Goal: Task Accomplishment & Management: Complete application form

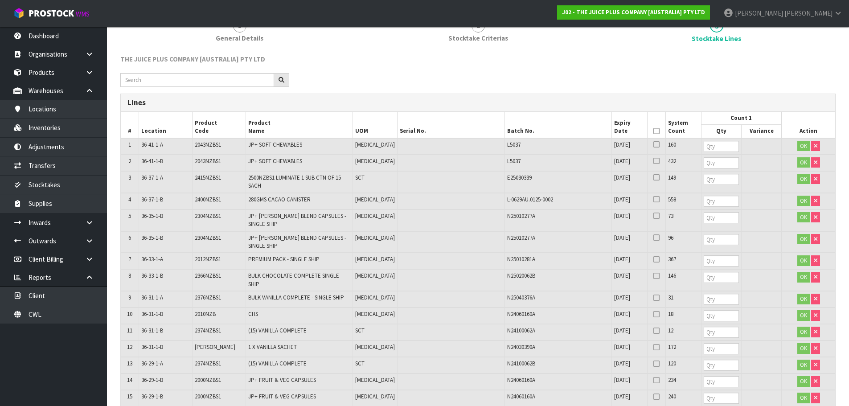
scroll to position [89, 0]
click at [704, 148] on input "number" at bounding box center [720, 145] width 35 height 11
type input "160"
type input "432"
type input "149"
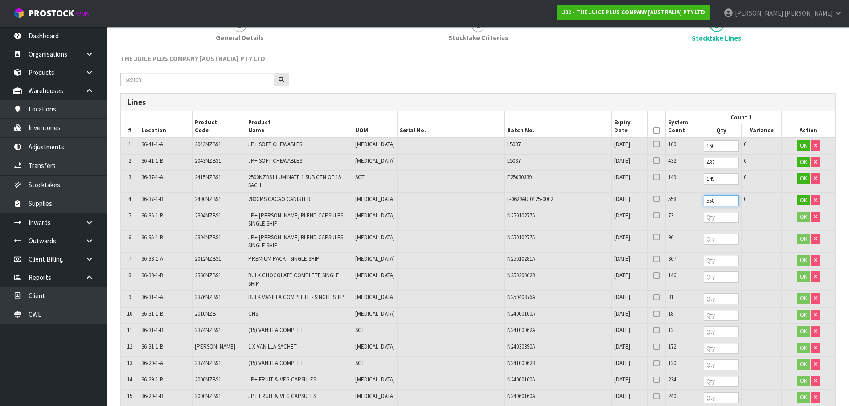
type input "558"
type input "73"
type input "96"
type input "367"
type input "146"
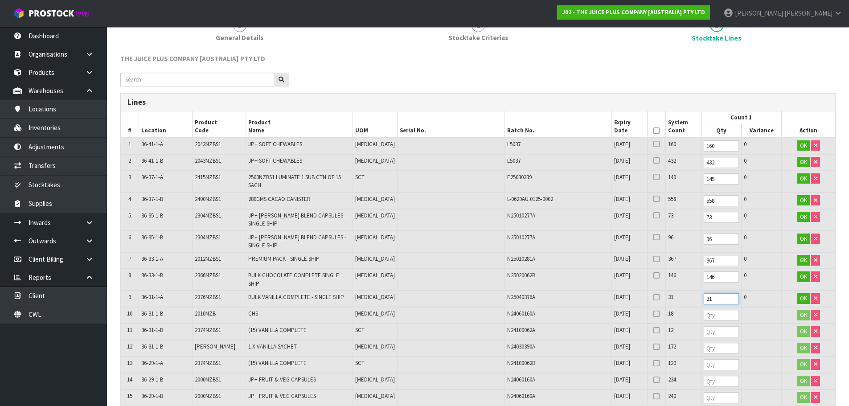
type input "31"
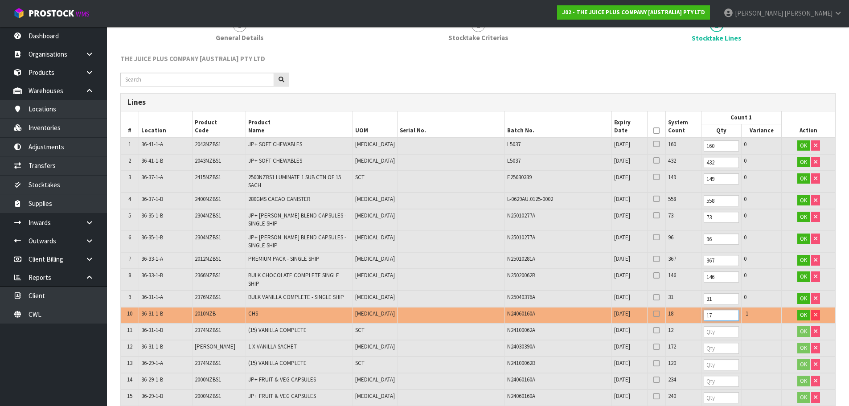
type input "17"
type input "18"
click at [720, 312] on input "18" at bounding box center [720, 315] width 35 height 11
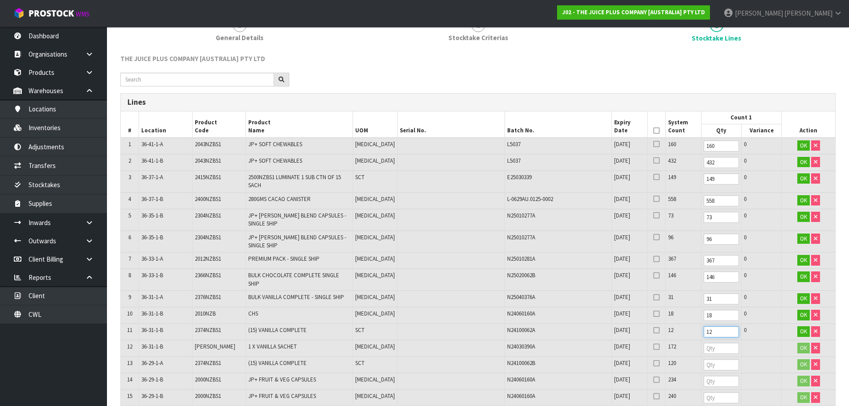
type input "12"
type input "172"
type input "120"
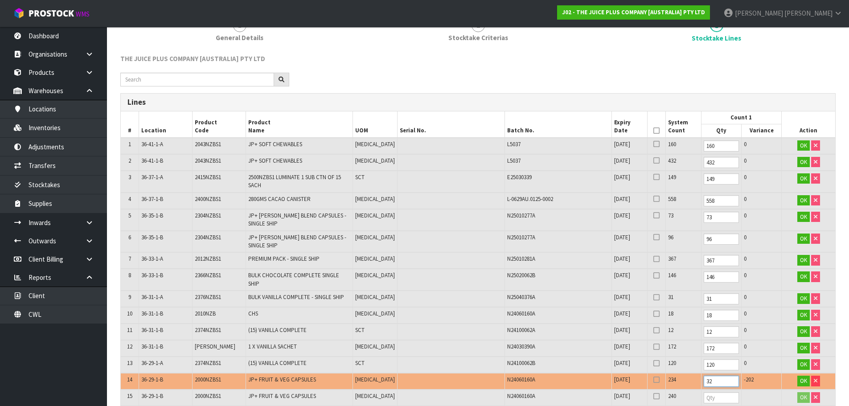
type input "3"
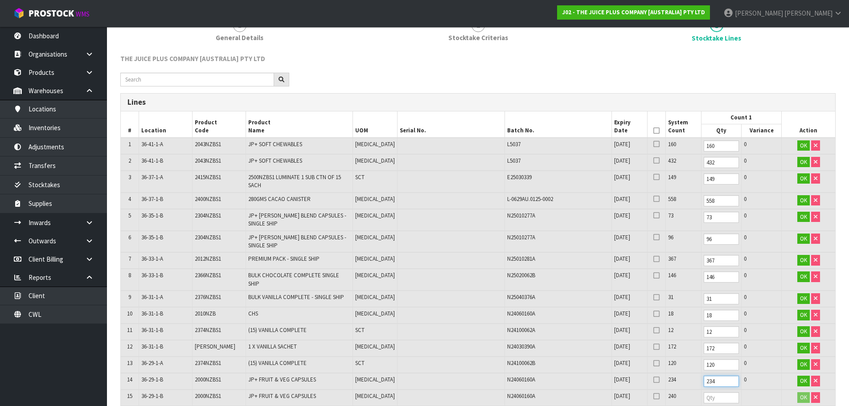
type input "234"
type input "240"
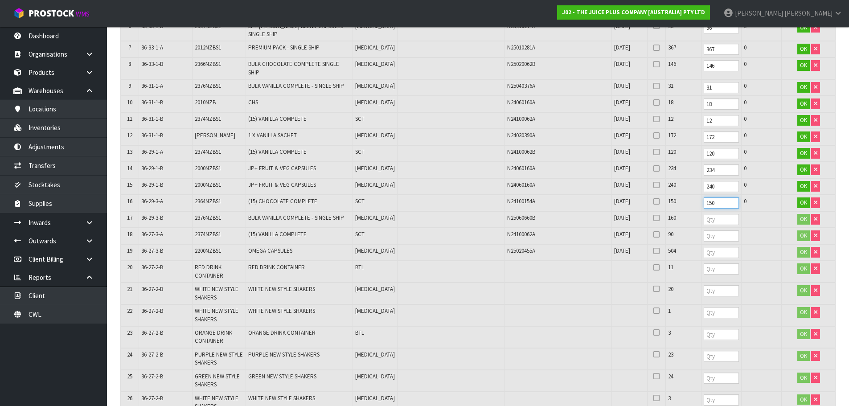
type input "150"
type input "160"
type input "90"
type input "504"
type input "11"
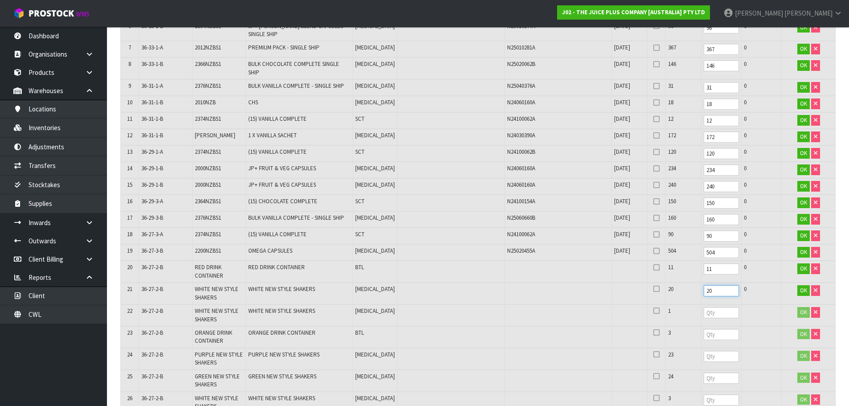
type input "20"
type input "1"
type input "3"
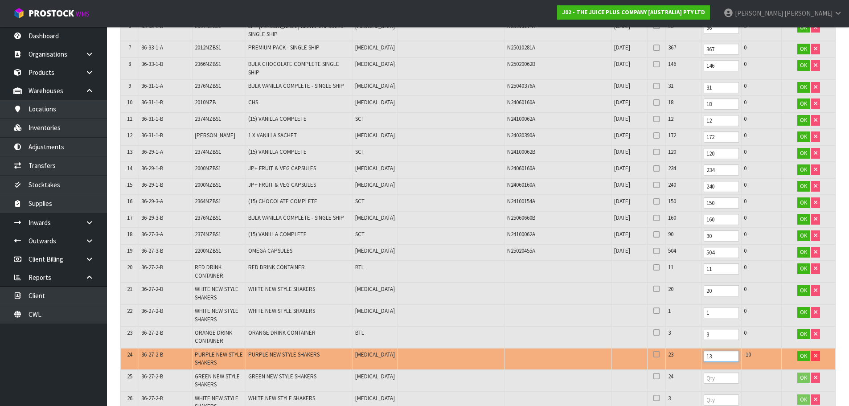
type input "1"
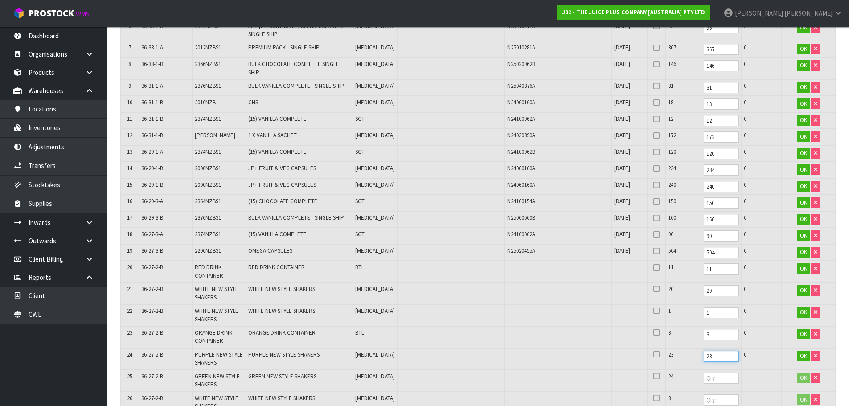
type input "23"
type input "24"
type input "3"
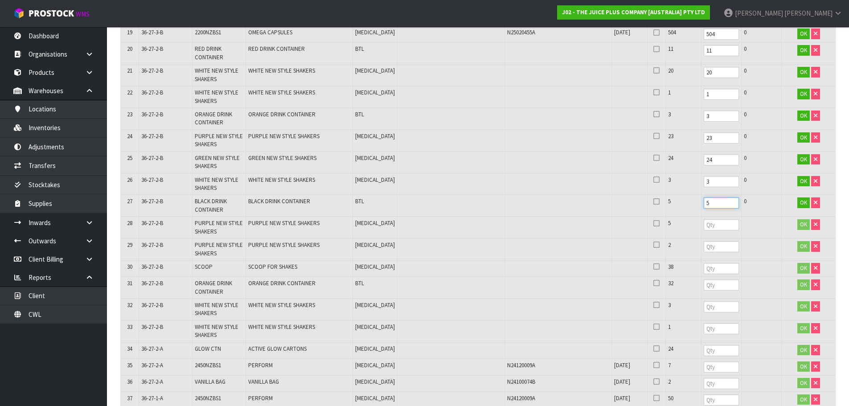
type input "5"
type input "2"
type input "38"
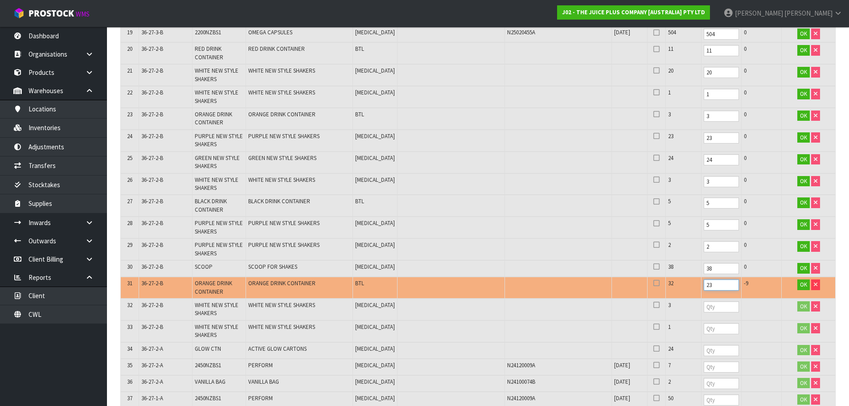
type input "2"
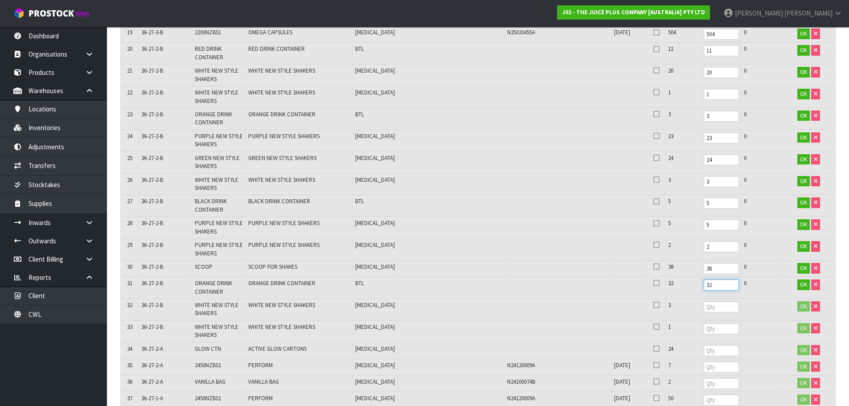
type input "32"
type input "3"
type input "1"
type input "24"
type input "7"
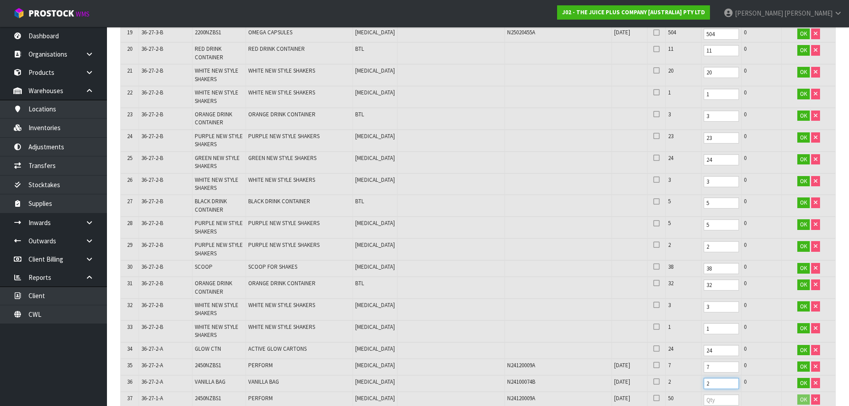
type input "2"
type input "50"
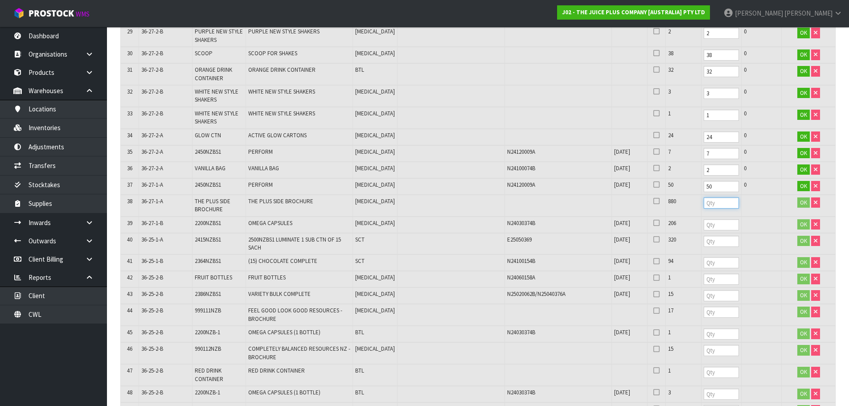
type input "2"
type input "880"
type input "206"
type input "320"
type input "94"
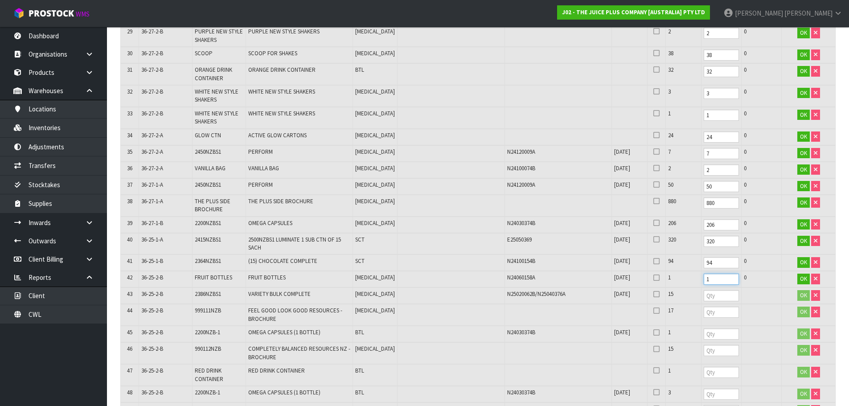
type input "1"
type input "15"
type input "17"
type input "1"
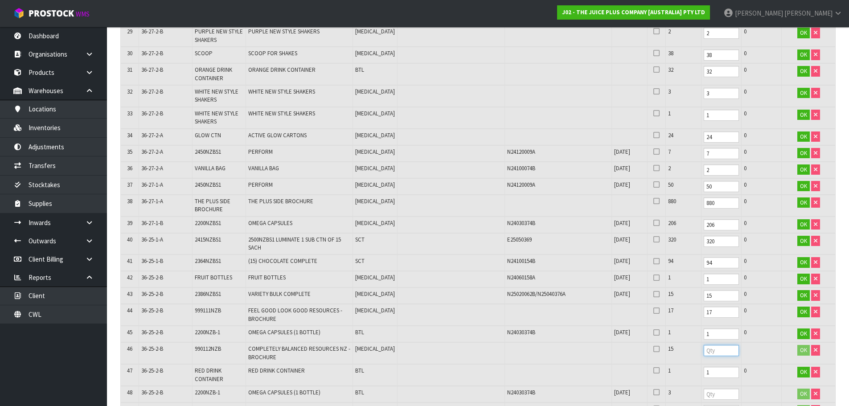
click at [703, 349] on input "number" at bounding box center [720, 350] width 35 height 11
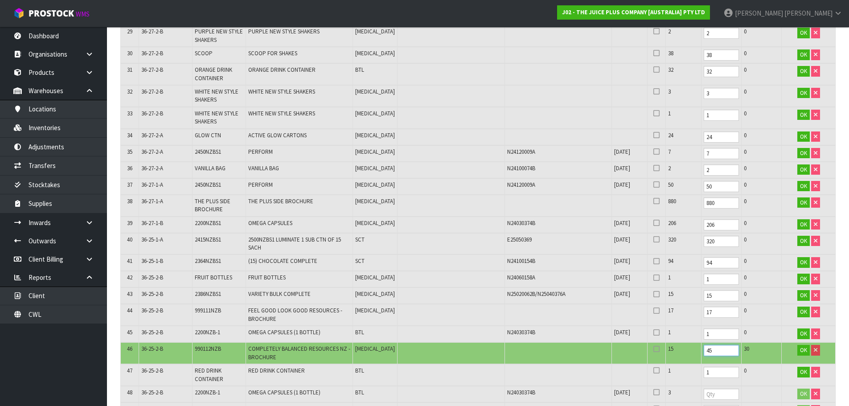
type input "45"
type input "3"
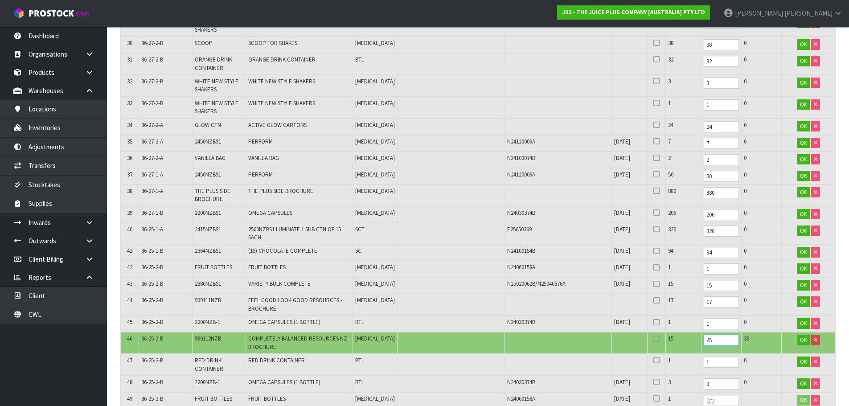
click at [703, 339] on input "45" at bounding box center [720, 340] width 35 height 11
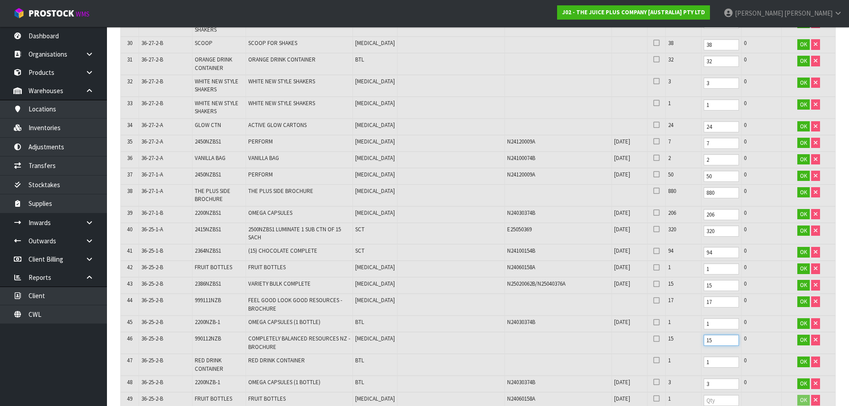
type input "15"
type input "1"
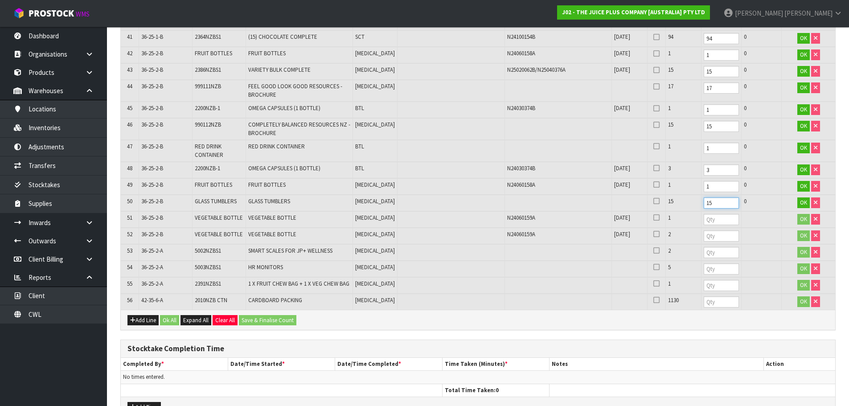
type input "15"
type input "1"
type input "2"
type input "5"
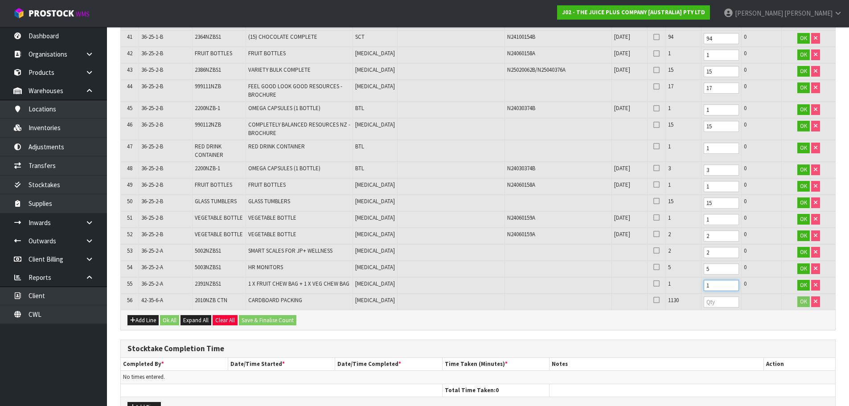
type input "1"
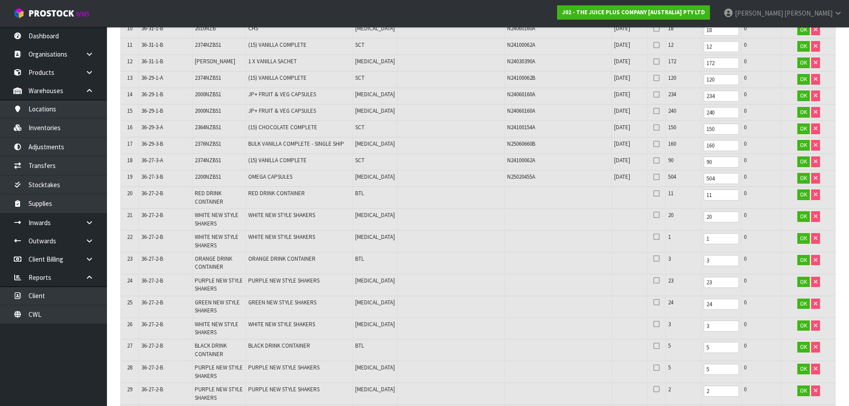
scroll to position [154, 0]
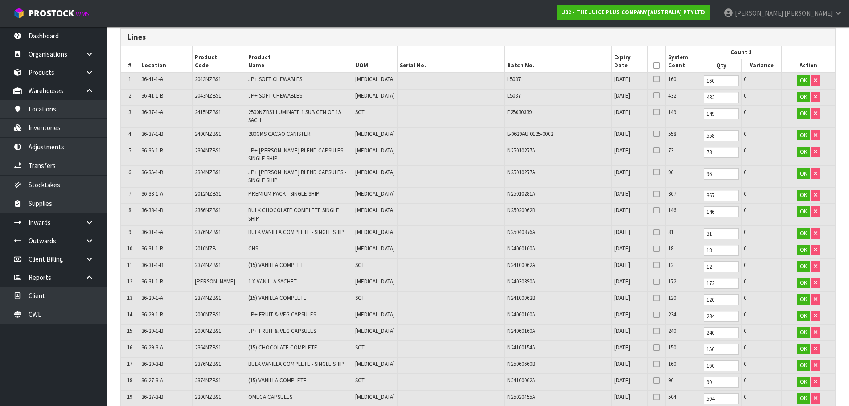
type input "1130"
type input "368"
click at [719, 192] on input "368" at bounding box center [720, 195] width 35 height 11
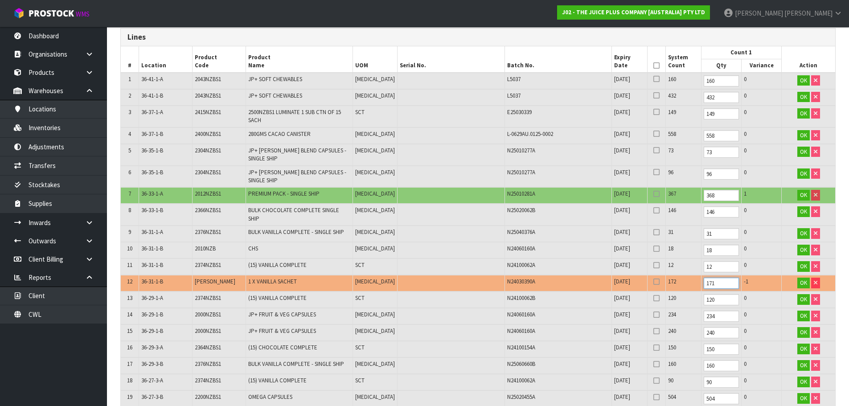
click at [719, 286] on input "171" at bounding box center [720, 283] width 35 height 11
type input "170"
click at [719, 286] on input "170" at bounding box center [720, 283] width 35 height 11
click at [719, 329] on input "241" at bounding box center [720, 332] width 35 height 11
click at [720, 335] on input "240" at bounding box center [720, 332] width 35 height 11
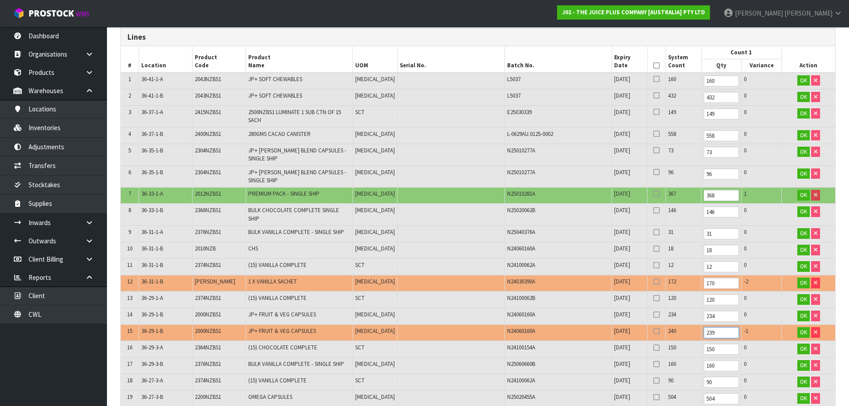
type input "239"
click at [720, 335] on input "239" at bounding box center [720, 332] width 35 height 11
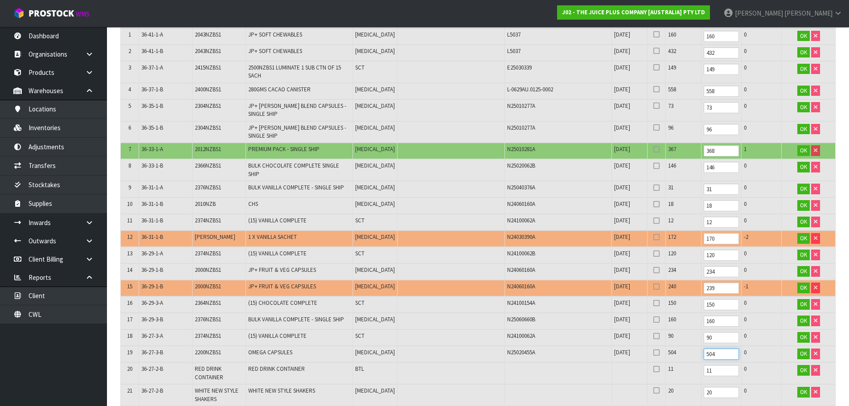
click at [703, 356] on input "504" at bounding box center [720, 353] width 35 height 11
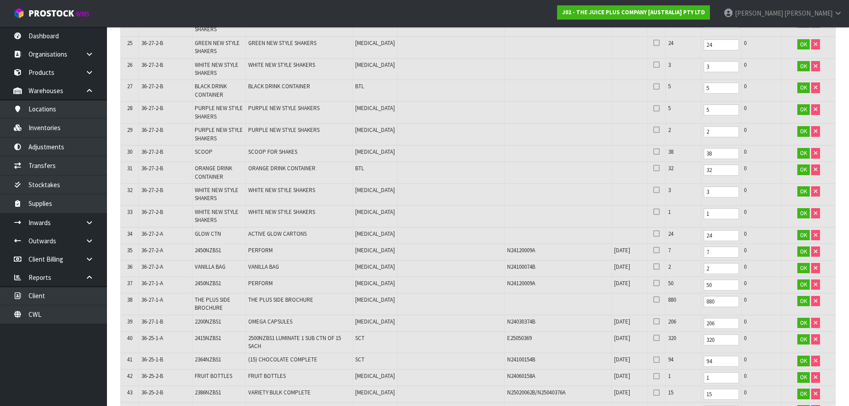
scroll to position [644, 0]
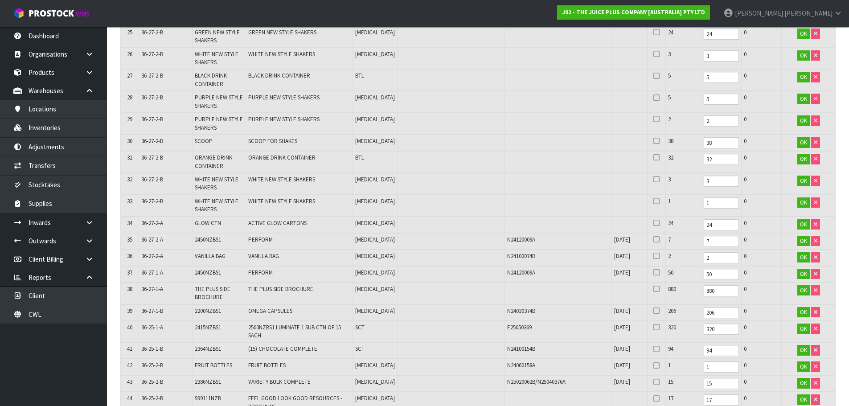
type input "573"
click at [703, 286] on input "880" at bounding box center [720, 290] width 35 height 11
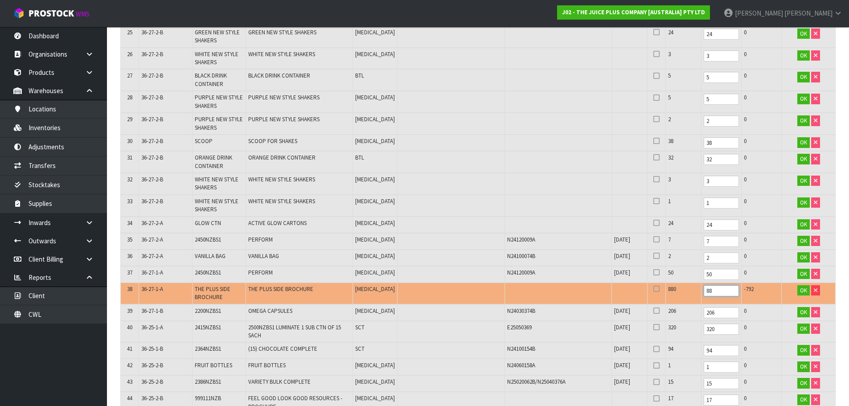
type input "8"
type input "792"
click at [703, 316] on input "206" at bounding box center [720, 312] width 35 height 11
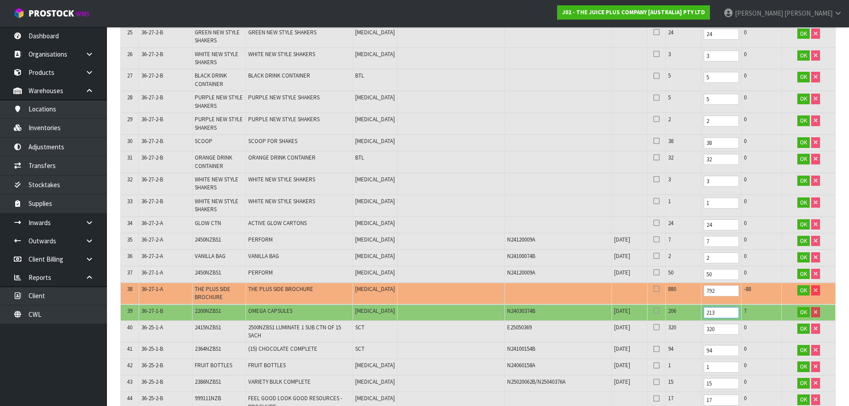
type input "213"
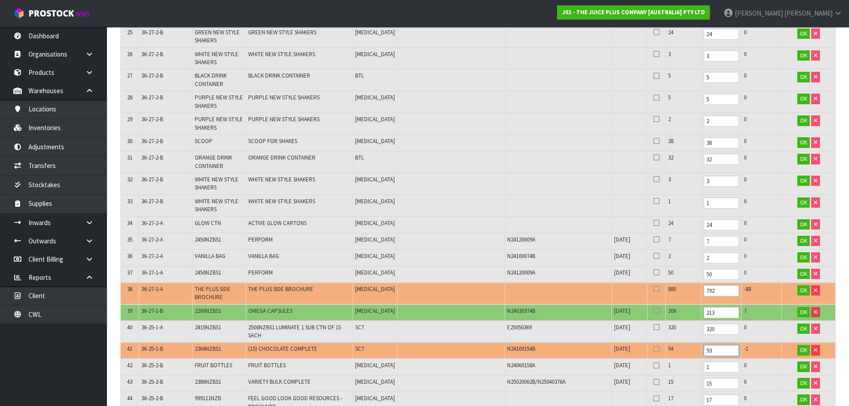
click at [721, 353] on input "93" at bounding box center [720, 350] width 35 height 11
click at [721, 353] on input "92" at bounding box center [720, 350] width 35 height 11
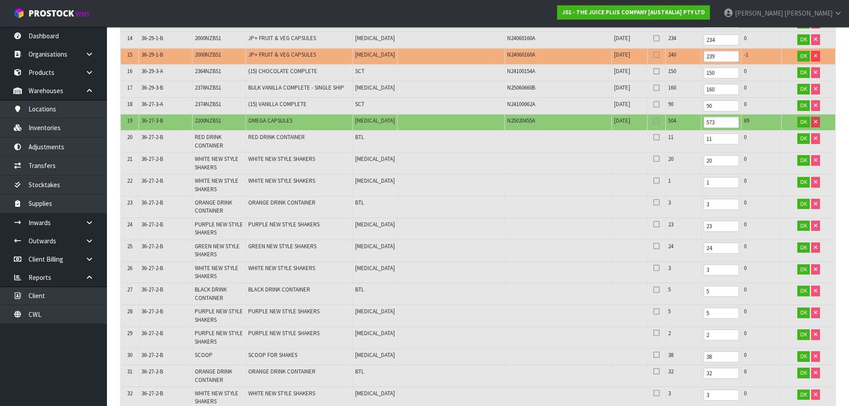
scroll to position [163, 0]
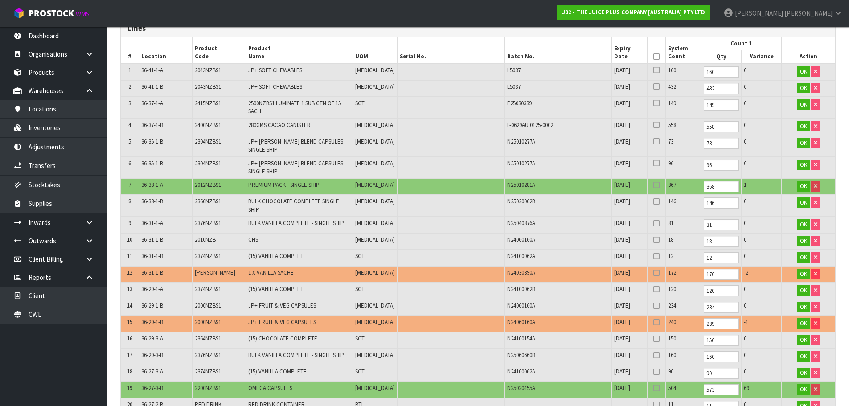
type input "91"
click at [653, 57] on icon at bounding box center [656, 57] width 6 height 0
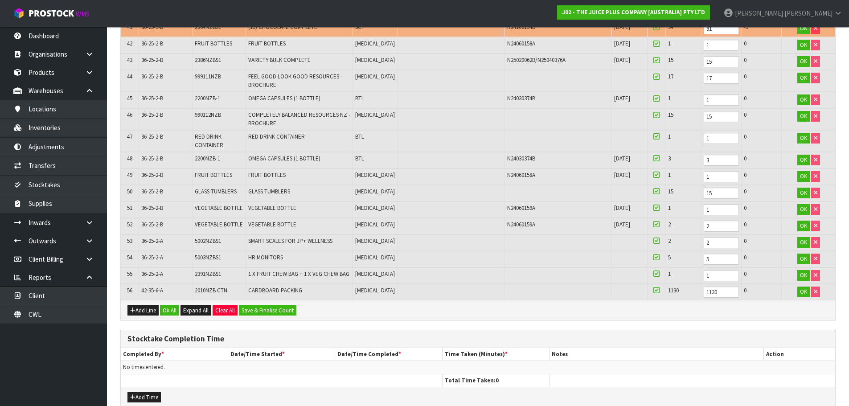
scroll to position [1009, 0]
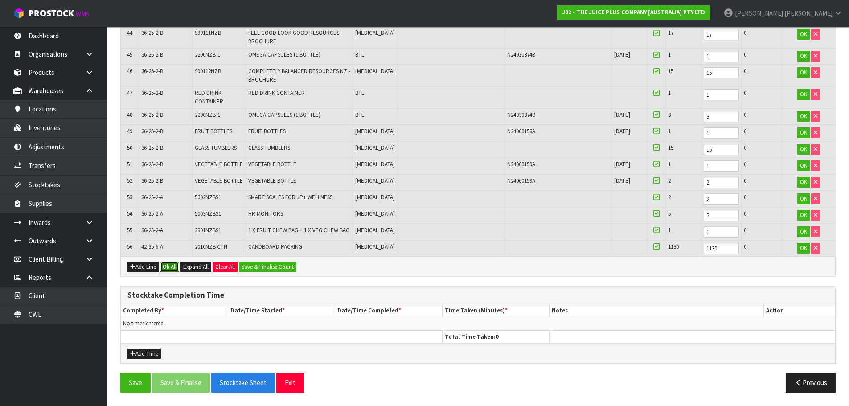
click at [169, 266] on button "Ok All" at bounding box center [169, 267] width 19 height 11
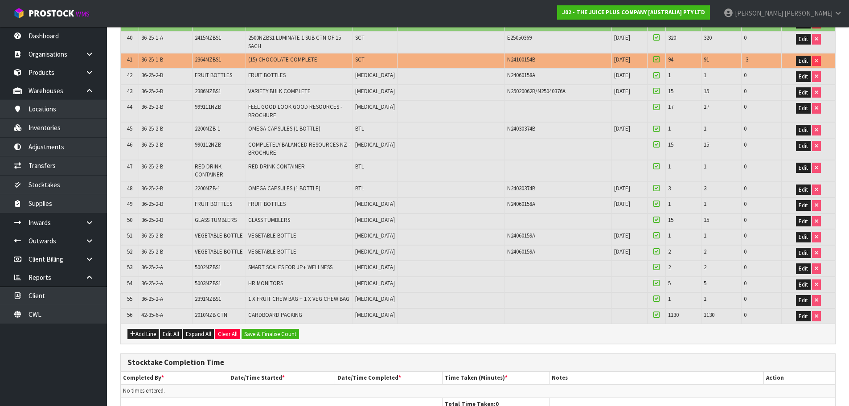
scroll to position [987, 0]
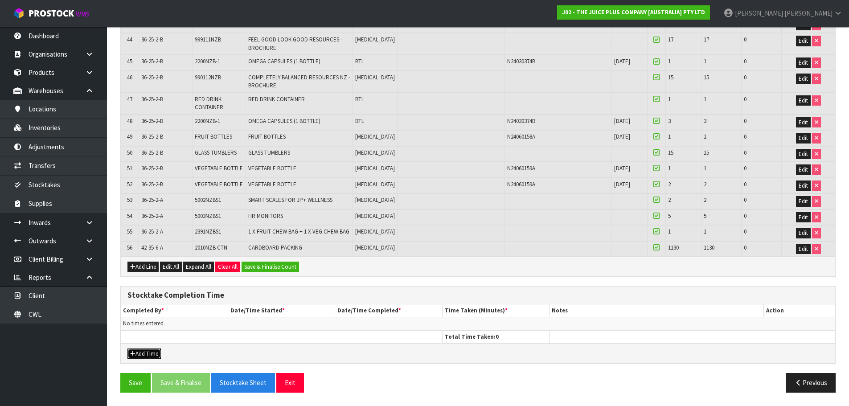
click at [146, 353] on button "Add Time" at bounding box center [143, 353] width 33 height 11
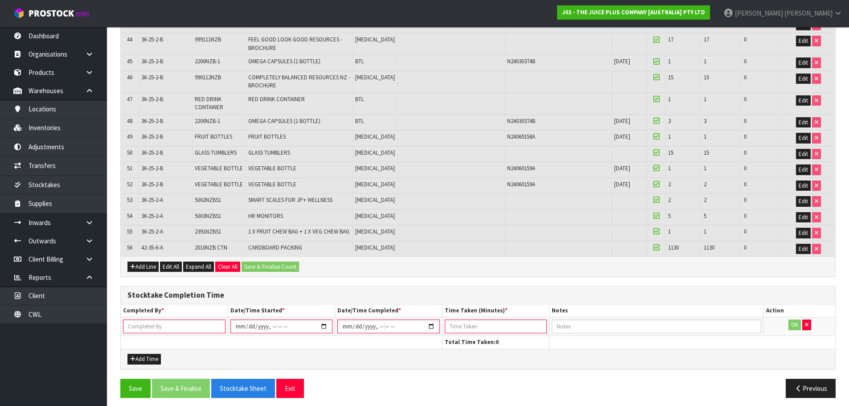
click at [164, 326] on input "text" at bounding box center [174, 326] width 102 height 14
type input "[PERSON_NAME]"
click at [324, 327] on input "datetime-local" at bounding box center [281, 326] width 102 height 14
click at [271, 326] on input "datetime-local" at bounding box center [281, 326] width 102 height 14
type input "[DATE]T10:30"
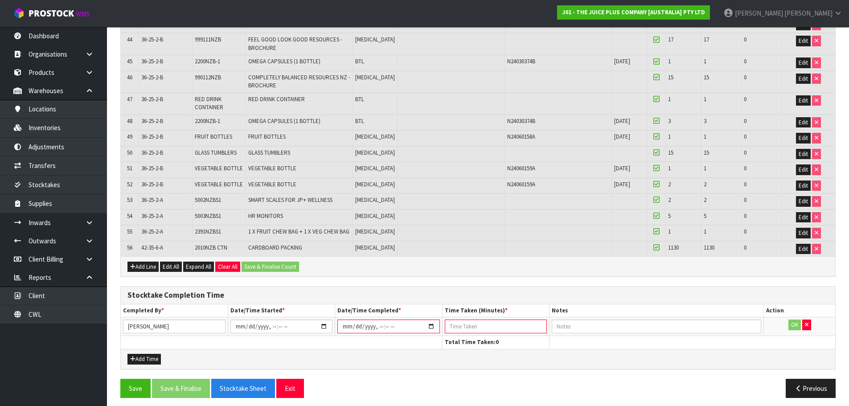
click at [433, 325] on input "datetime-local" at bounding box center [388, 326] width 102 height 14
click at [386, 326] on input "datetime-local" at bounding box center [388, 326] width 102 height 14
type input "[DATE]T12:20"
click at [467, 328] on input "number" at bounding box center [496, 326] width 102 height 14
type input "170"
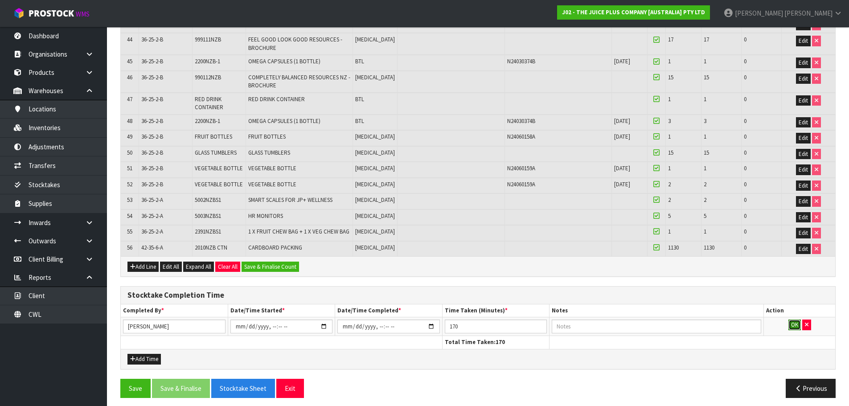
click at [793, 327] on button "OK" at bounding box center [794, 324] width 12 height 11
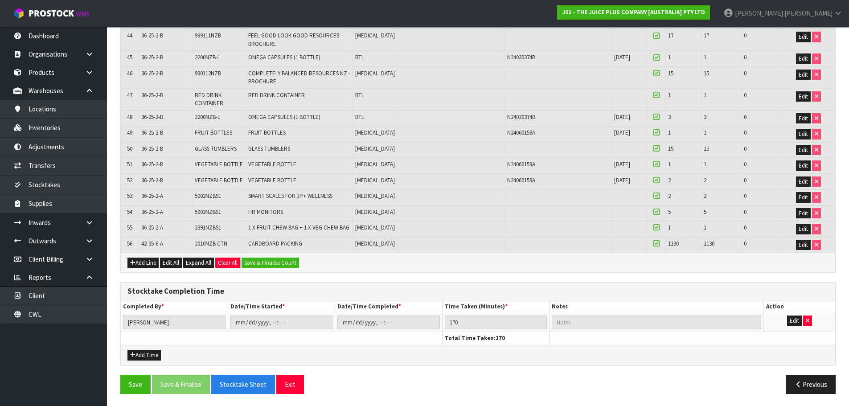
scroll to position [992, 0]
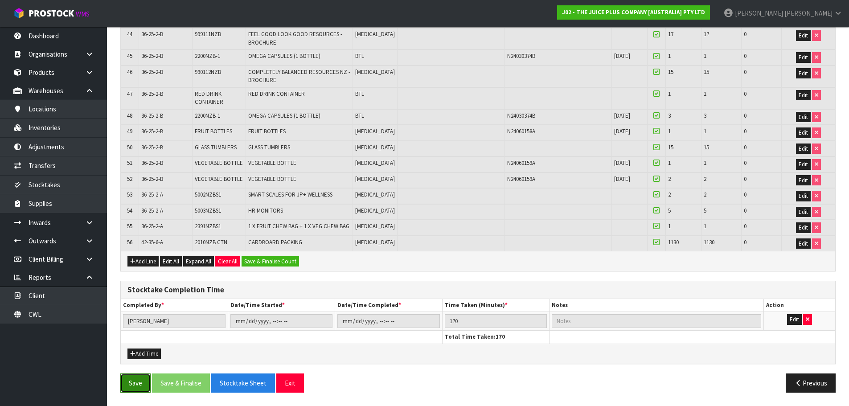
click at [135, 386] on button "Save" at bounding box center [135, 382] width 30 height 19
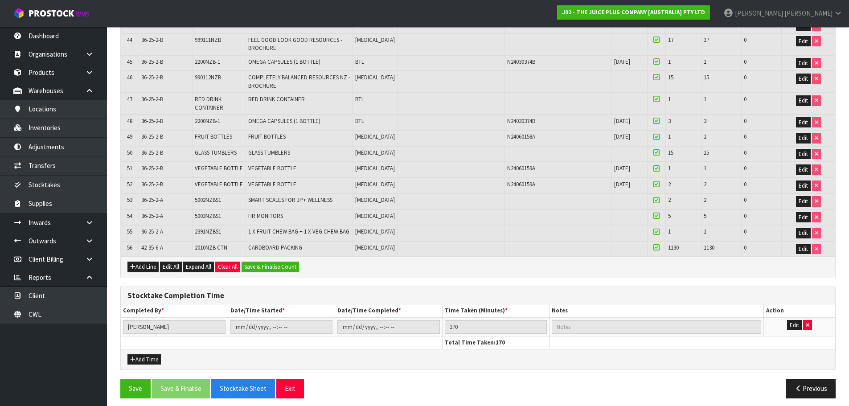
scroll to position [1025, 0]
